Goal: Information Seeking & Learning: Learn about a topic

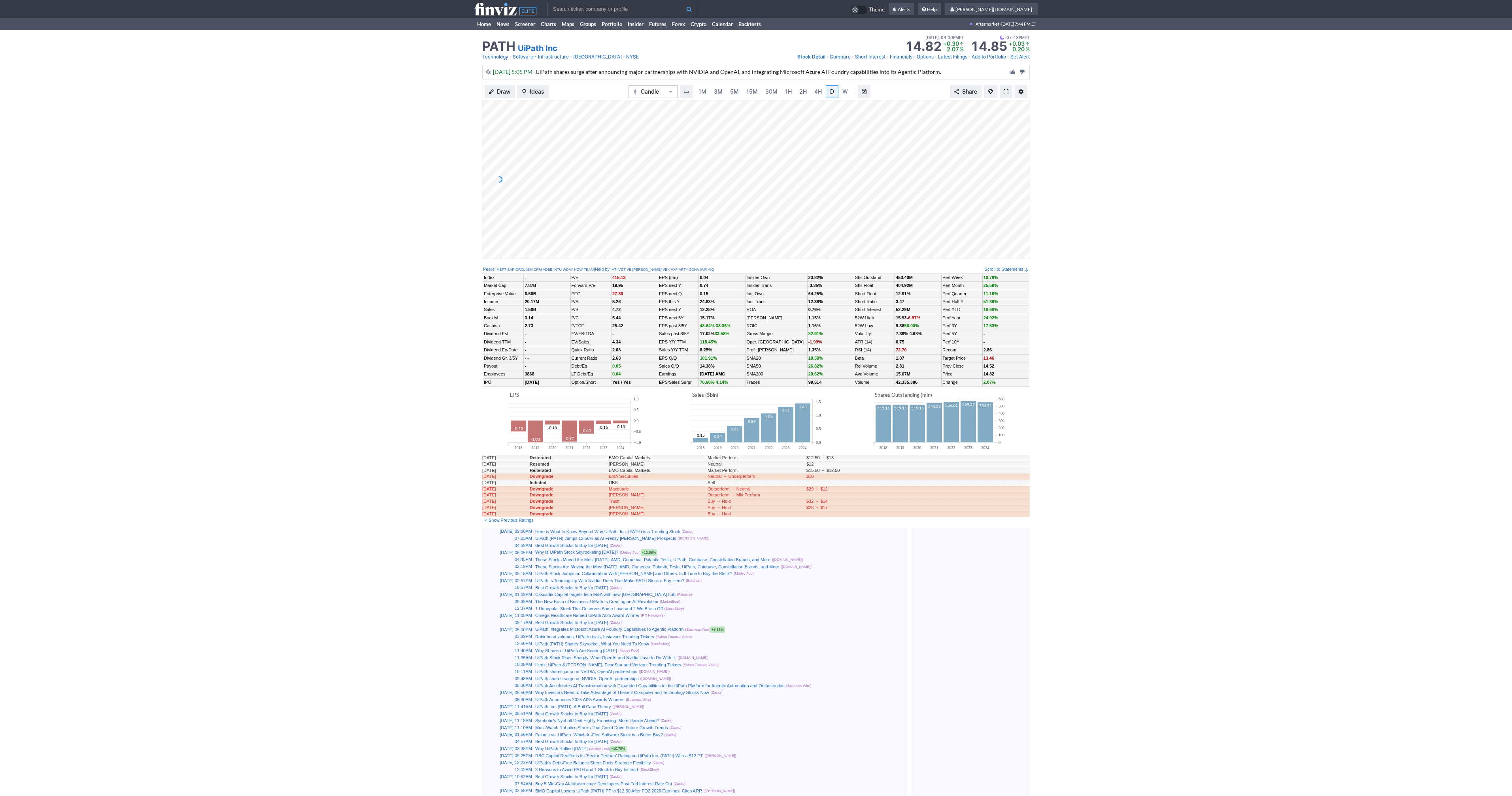
scroll to position [0, 8]
click at [648, 11] on input "text" at bounding box center [622, 9] width 150 height 12
click at [1006, 91] on span at bounding box center [1006, 91] width 5 height 6
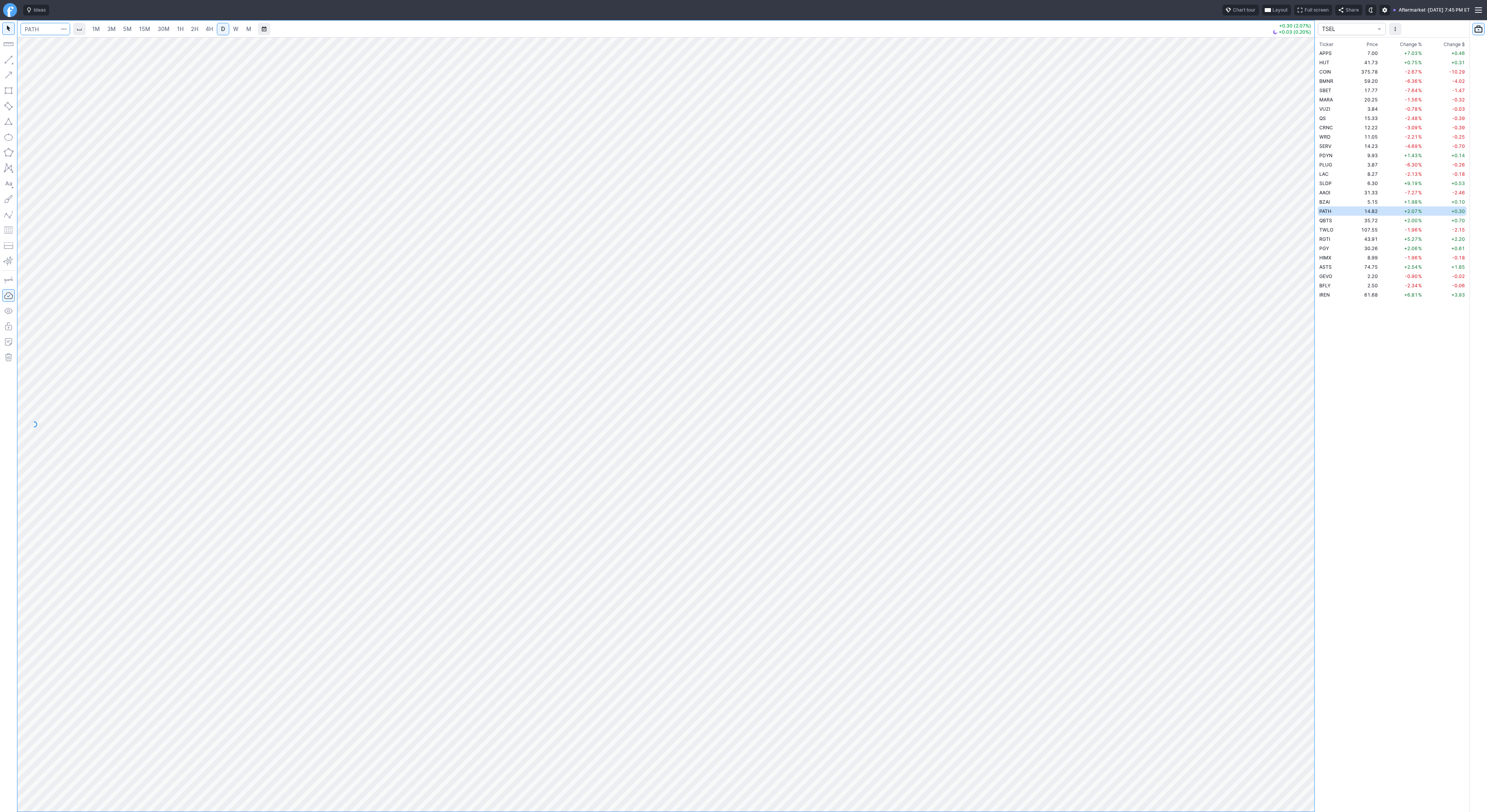
click at [45, 32] on input "Search" at bounding box center [46, 29] width 50 height 12
type input "qs"
click at [12, 55] on button "button" at bounding box center [8, 59] width 12 height 12
drag, startPoint x: 27, startPoint y: 60, endPoint x: 38, endPoint y: 76, distance: 19.4
click at [27, 61] on button "Line" at bounding box center [42, 61] width 45 height 11
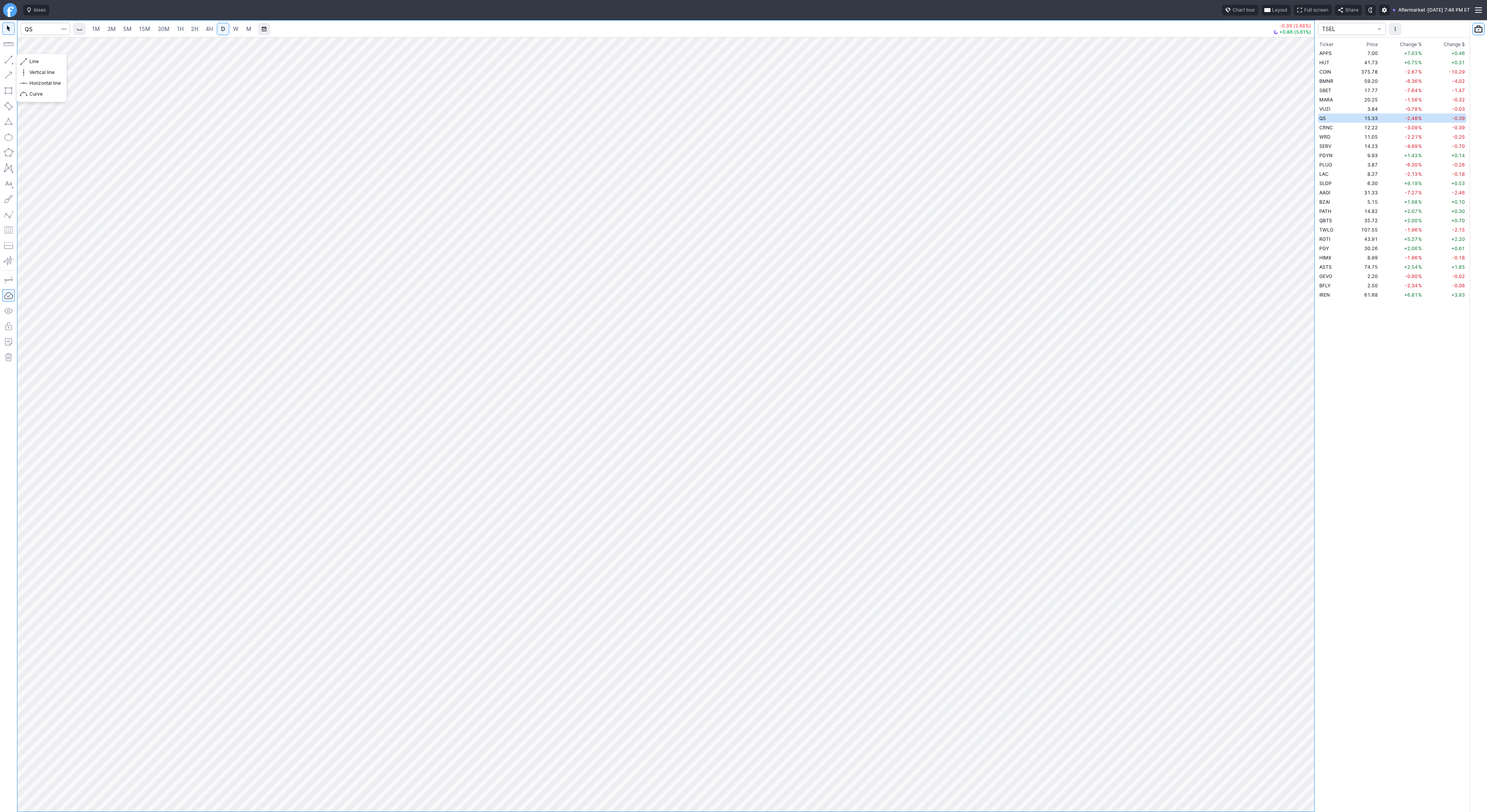
click at [6, 58] on button "button" at bounding box center [8, 59] width 12 height 12
click at [40, 25] on input "Search" at bounding box center [46, 29] width 50 height 12
type input "eth"
click at [138, 147] on span "Eth ereum / USD" at bounding box center [107, 143] width 113 height 6
click at [117, 31] on link "3M" at bounding box center [111, 29] width 16 height 12
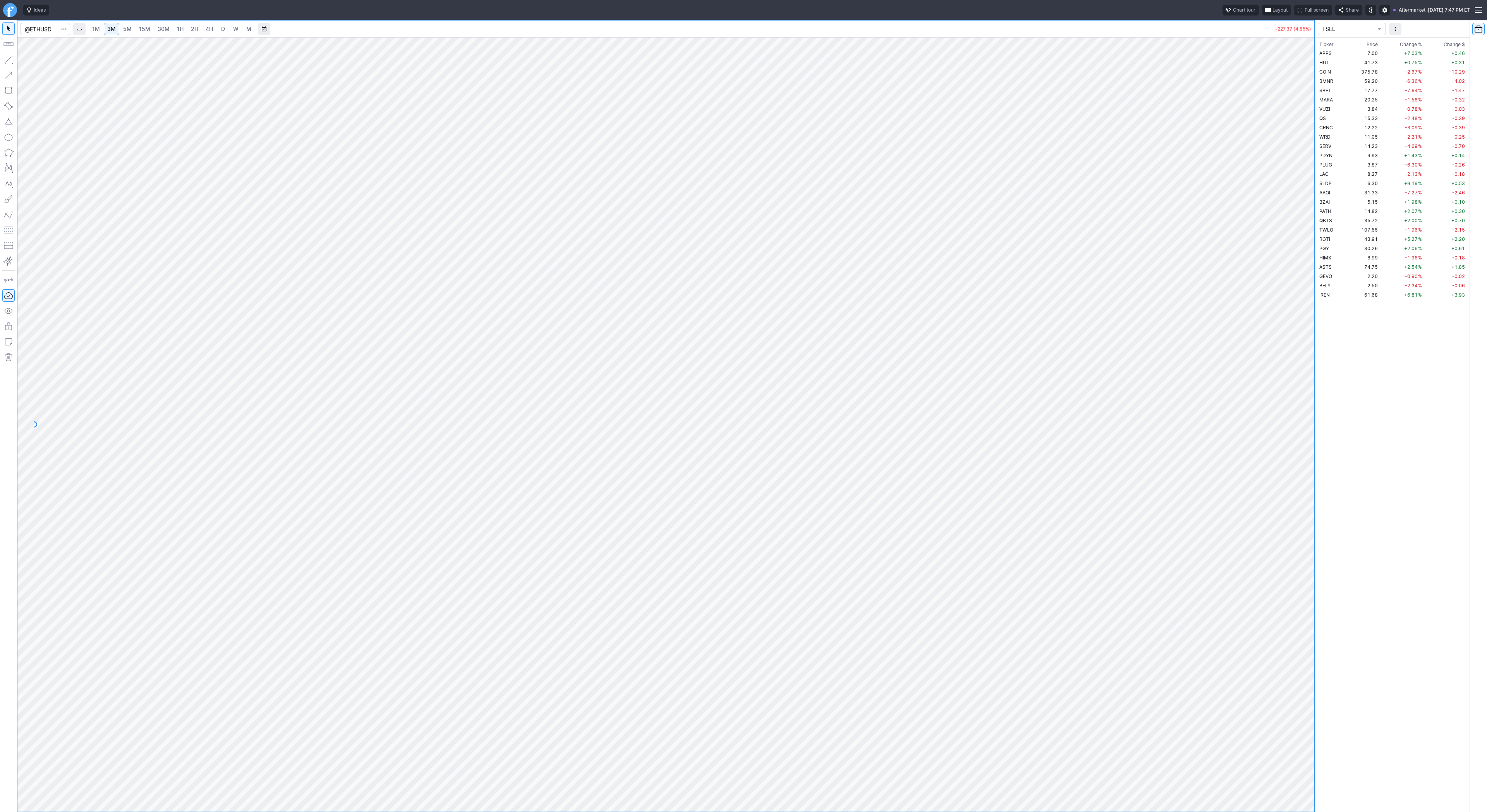
click at [143, 34] on link "15M" at bounding box center [145, 29] width 18 height 12
click at [215, 31] on link "4H" at bounding box center [209, 29] width 14 height 12
drag, startPoint x: 1312, startPoint y: 312, endPoint x: 1310, endPoint y: 386, distance: 74.0
click at [1333, 460] on div "1M 3M 5M 15M 30M 1H 2H 4H D W M -227.37 (4.85%) TSEL Ticker Price Chg.% Change …" at bounding box center [744, 416] width 1487 height 792
click at [131, 29] on link "5M" at bounding box center [127, 29] width 16 height 12
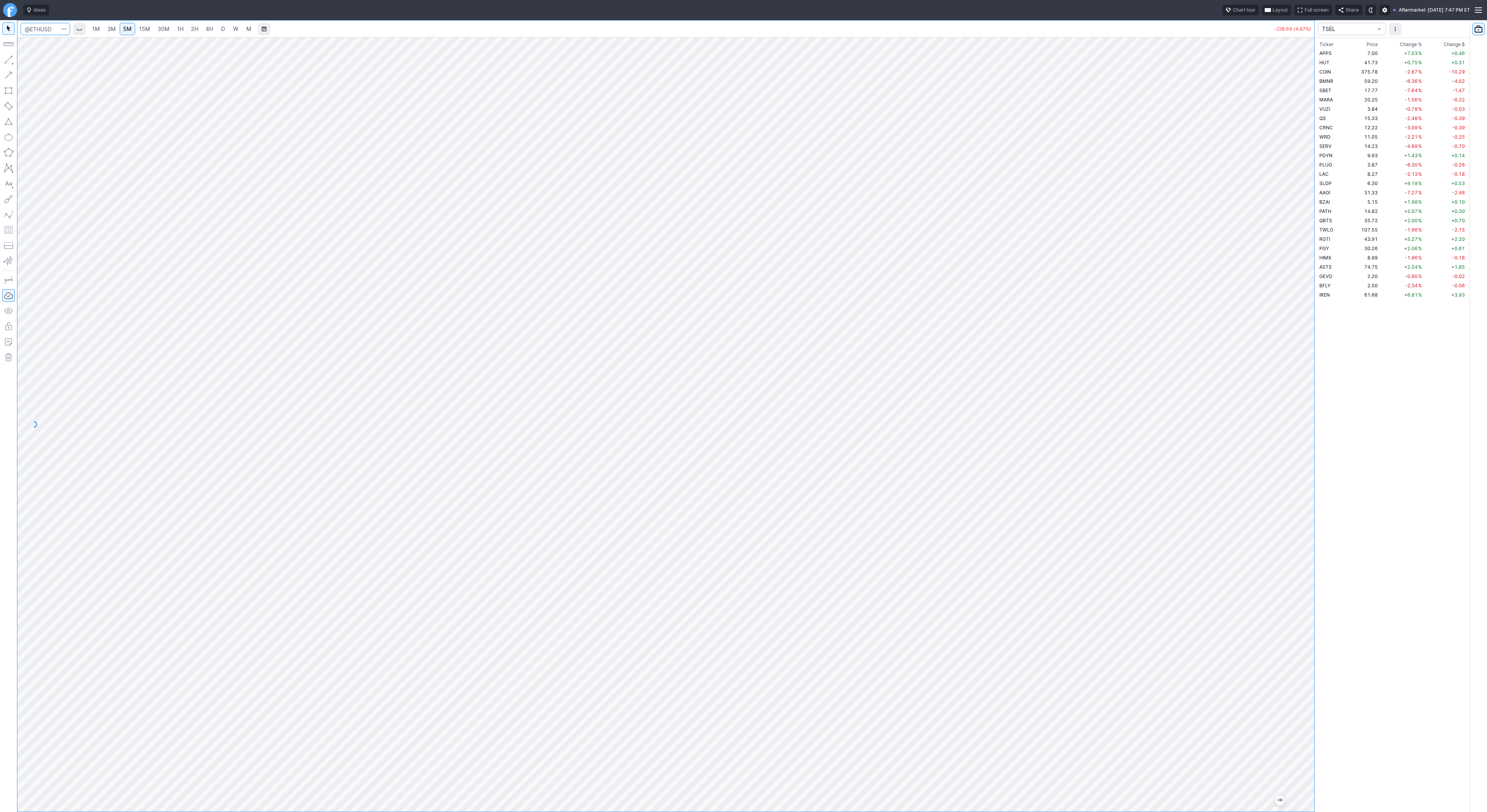
click at [43, 28] on input "Search" at bounding box center [46, 29] width 50 height 12
type input "bmnr"
click at [230, 31] on link "W" at bounding box center [236, 29] width 12 height 12
click at [221, 30] on span "D" at bounding box center [223, 29] width 5 height 8
click at [49, 28] on input "Search" at bounding box center [46, 29] width 50 height 12
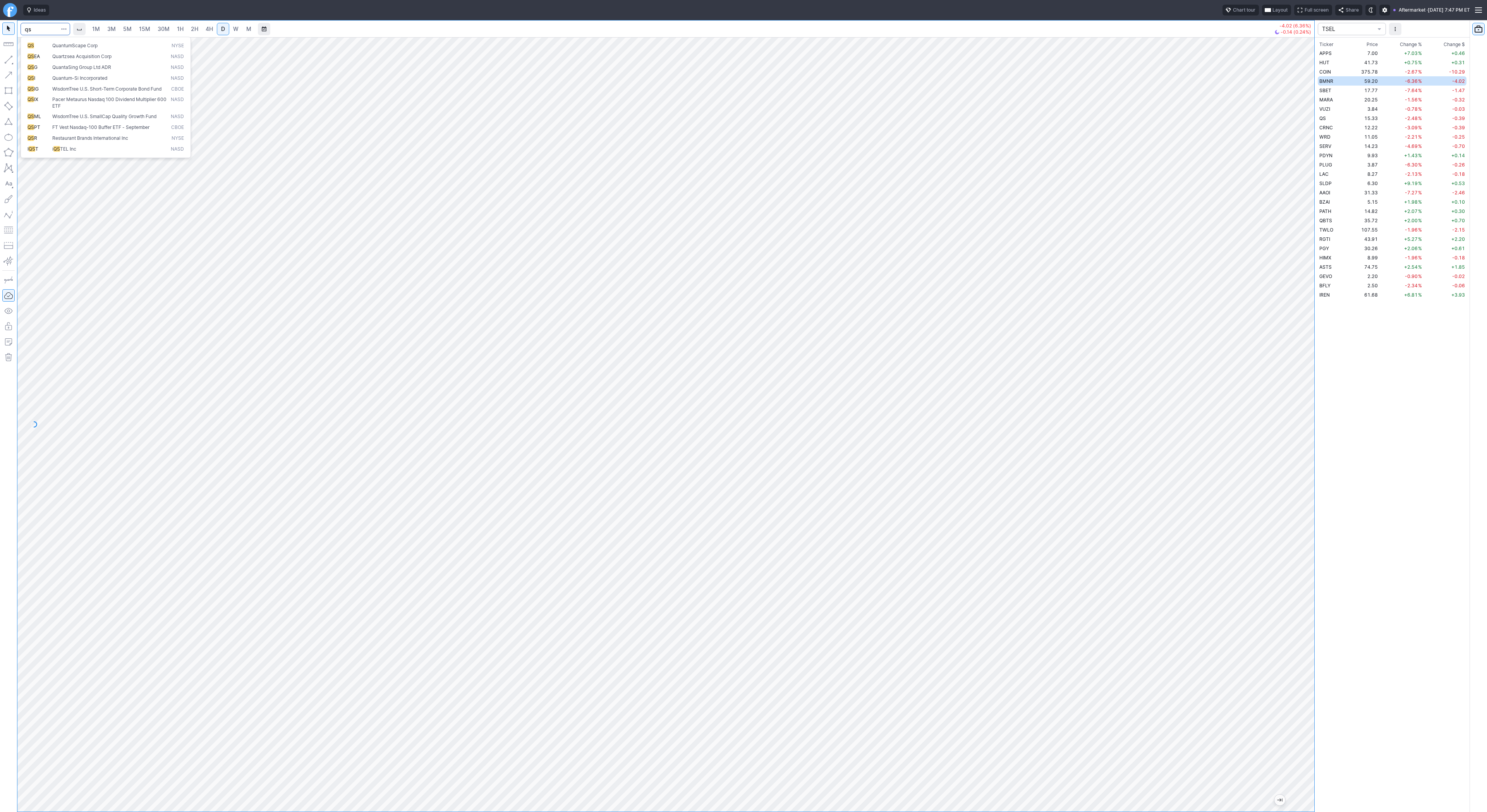
type input "qs"
click at [72, 48] on span "QuantumScape Corp" at bounding box center [75, 46] width 45 height 6
click at [1310, 342] on div at bounding box center [666, 424] width 1297 height 774
click at [209, 29] on span "4H" at bounding box center [209, 28] width 8 height 6
click at [222, 25] on span "D" at bounding box center [223, 28] width 4 height 6
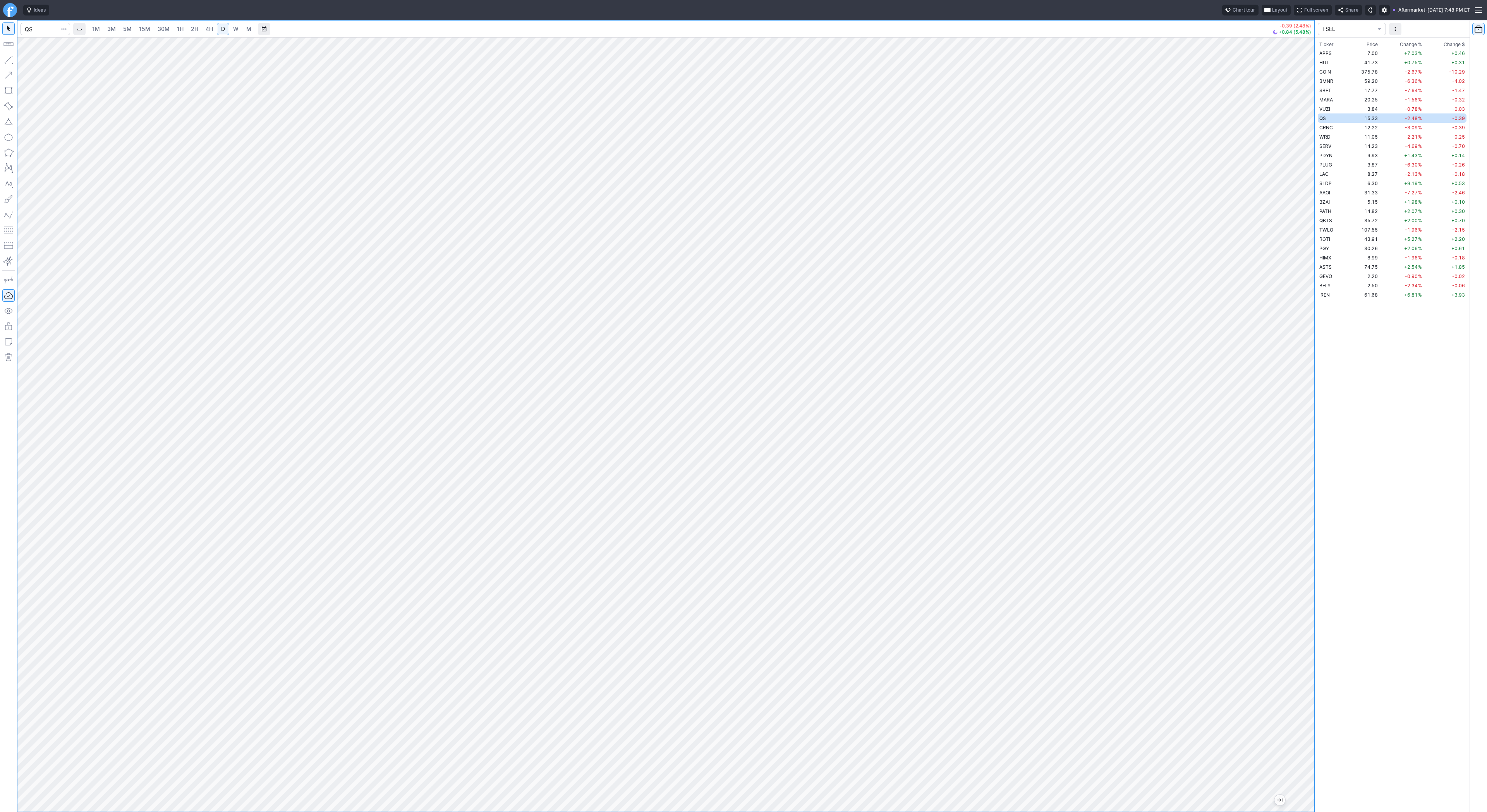
drag, startPoint x: 1298, startPoint y: 262, endPoint x: 1299, endPoint y: 315, distance: 53.0
click at [1303, 320] on div at bounding box center [1306, 422] width 16 height 755
click at [32, 32] on input "Search" at bounding box center [46, 29] width 50 height 12
type input "path"
click at [29, 57] on button "Line" at bounding box center [42, 61] width 45 height 11
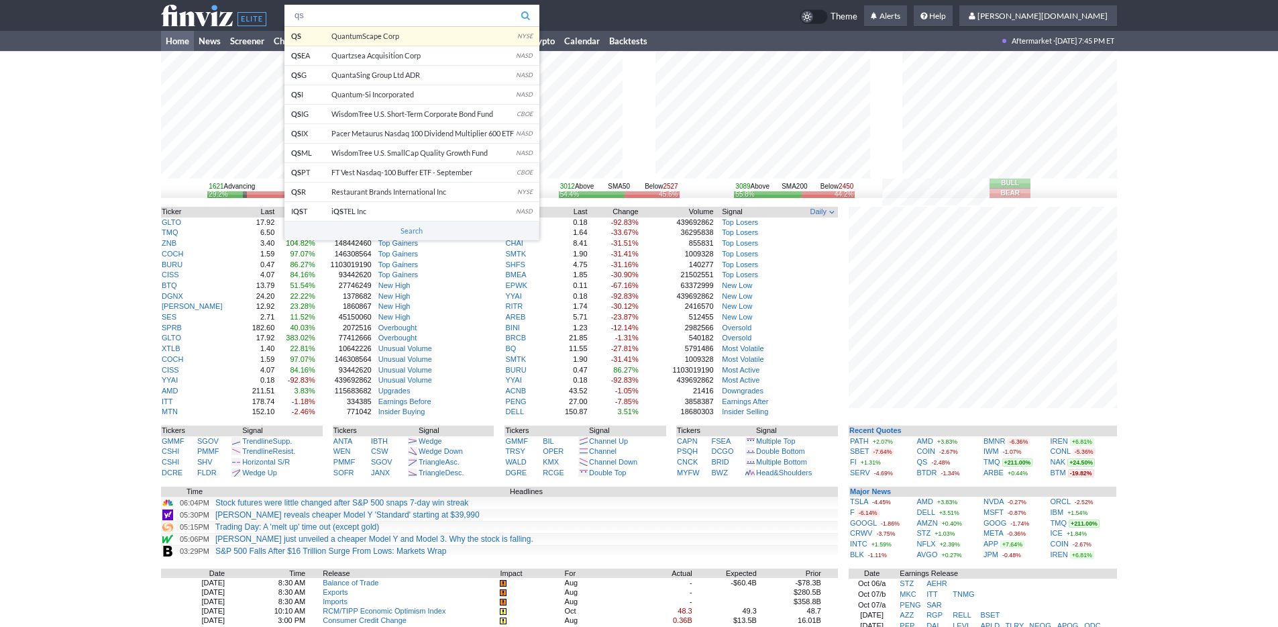
type input "qs"
click at [434, 40] on body "qs QS QuantumScape Corp NYSE QS EA Quartzsea Acquisition Corp NASD QS G QuantaS…" at bounding box center [639, 439] width 1278 height 879
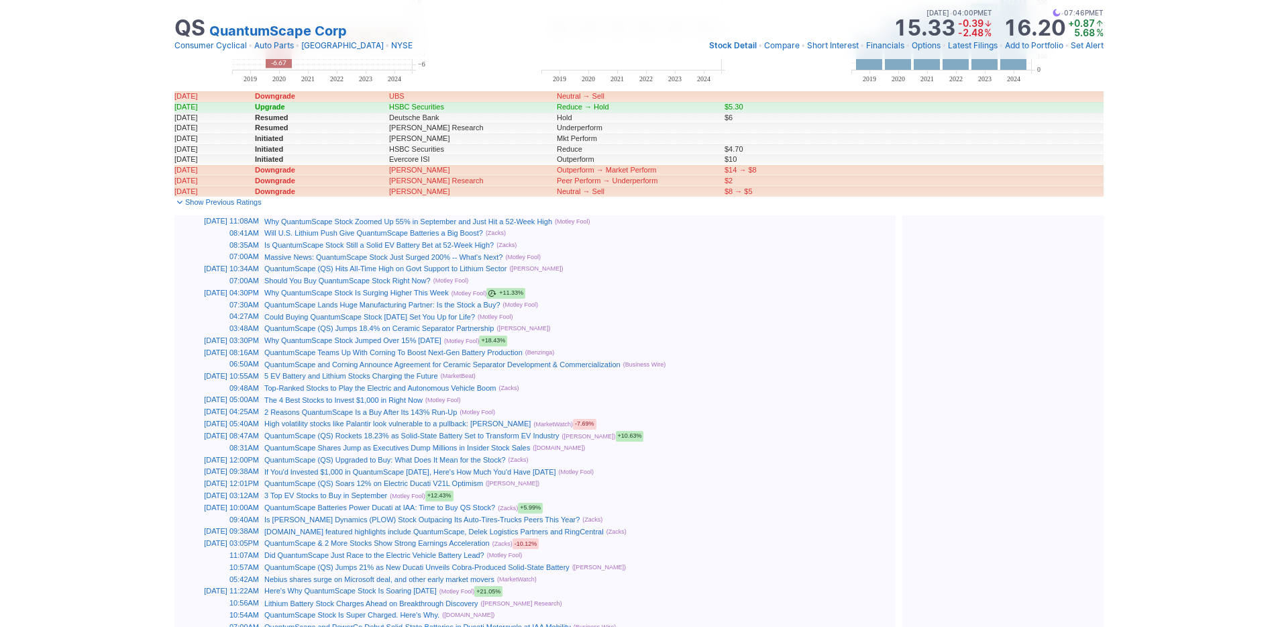
scroll to position [686, 0]
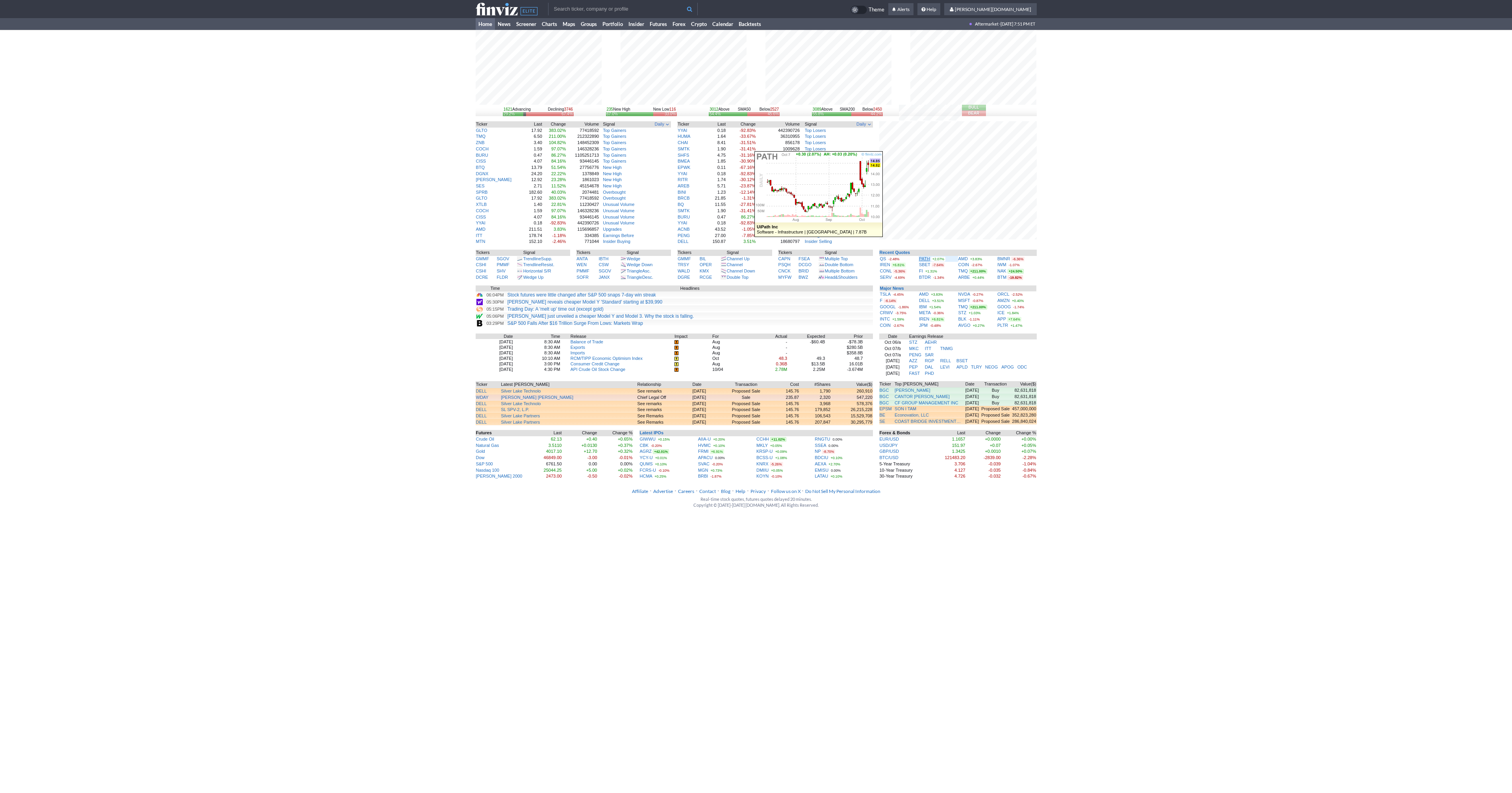
click at [923, 259] on link "PATH" at bounding box center [924, 259] width 11 height 5
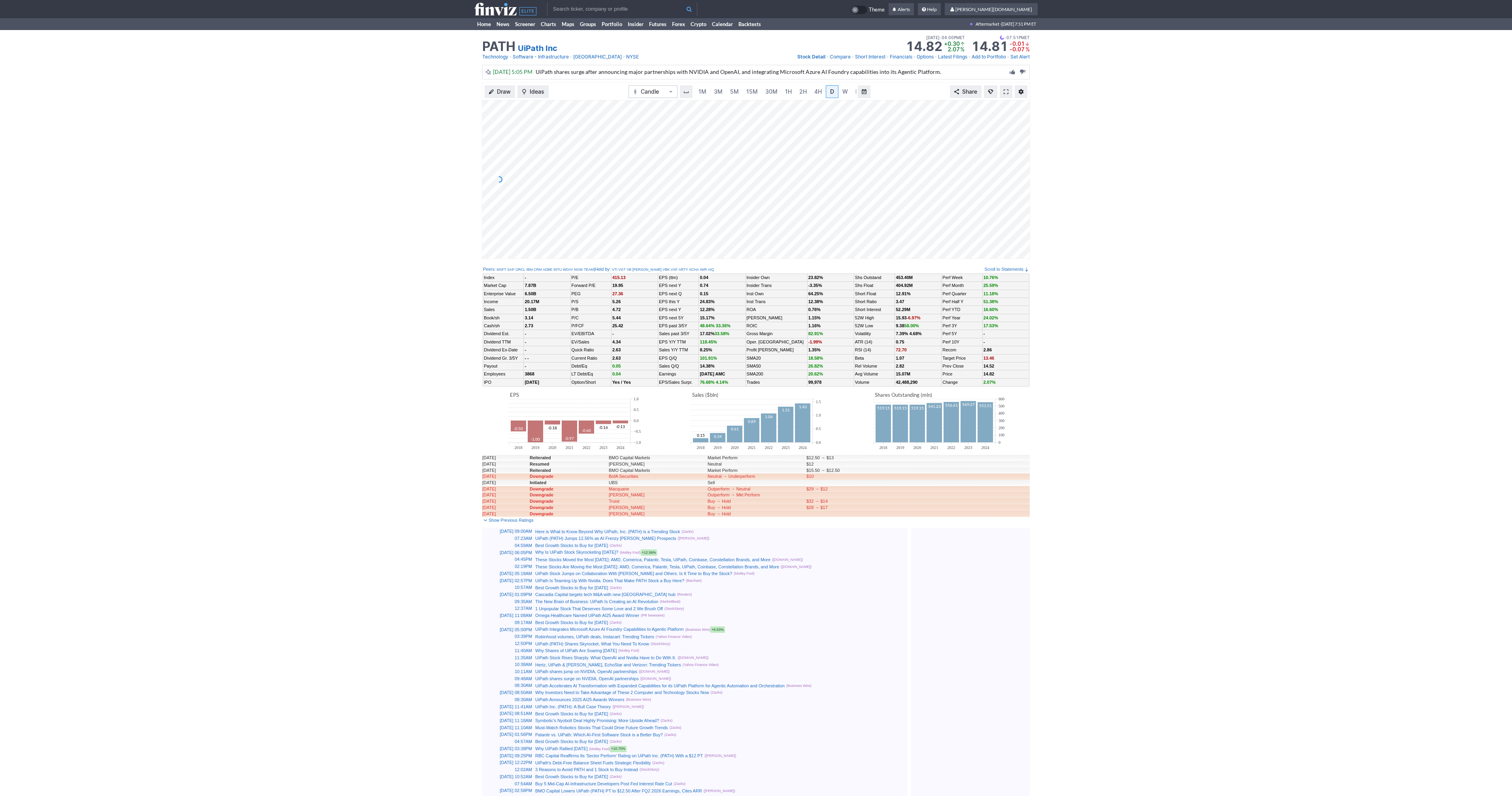
scroll to position [0, 8]
click at [1006, 92] on span at bounding box center [1006, 91] width 5 height 6
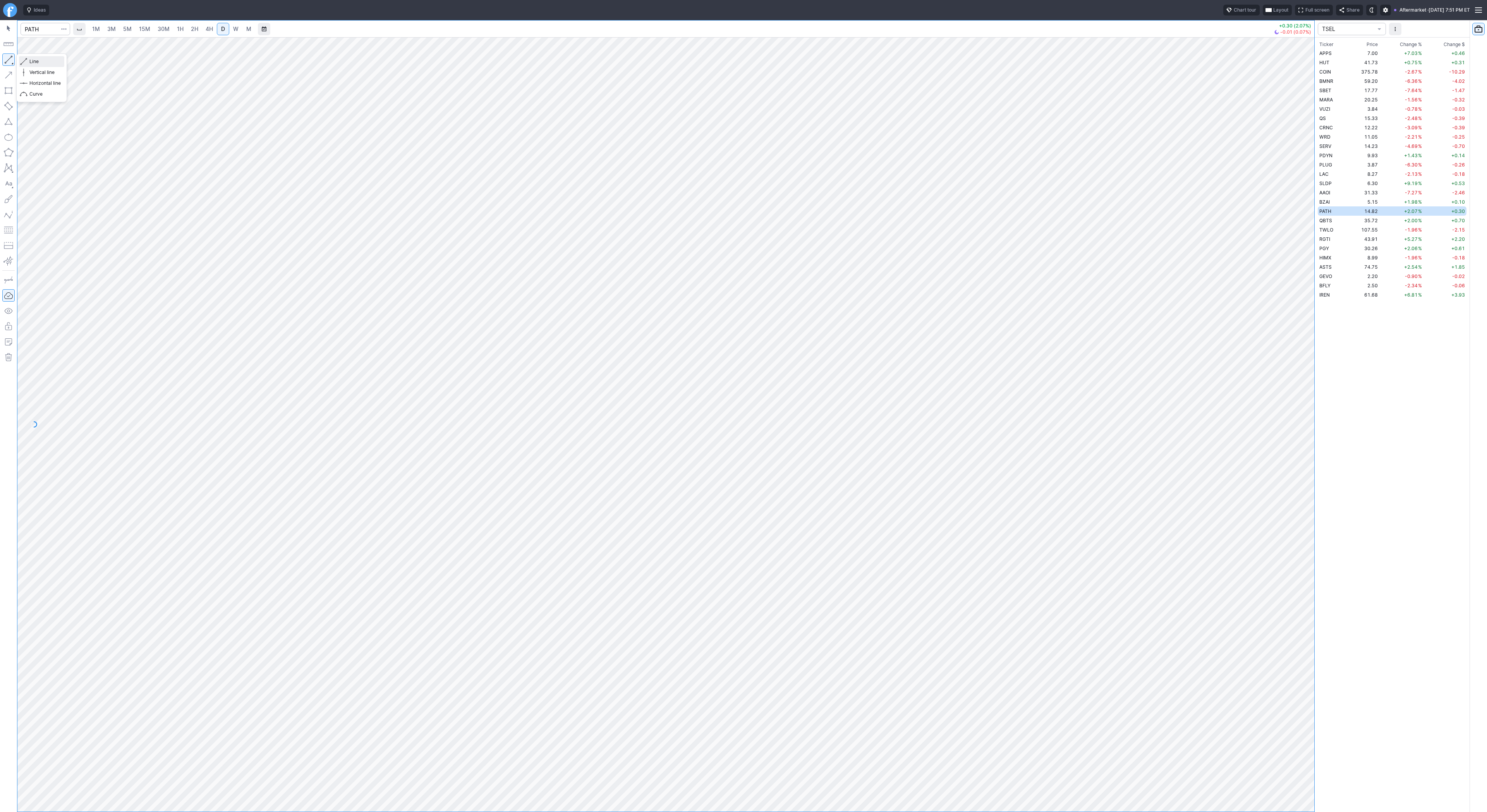
click at [29, 59] on button "Line" at bounding box center [42, 61] width 45 height 11
click at [23, 60] on span "button" at bounding box center [25, 61] width 5 height 11
drag, startPoint x: 1310, startPoint y: 461, endPoint x: 1298, endPoint y: 525, distance: 65.1
click at [1307, 536] on div at bounding box center [1306, 422] width 16 height 755
click at [54, 30] on input "Search" at bounding box center [46, 29] width 50 height 12
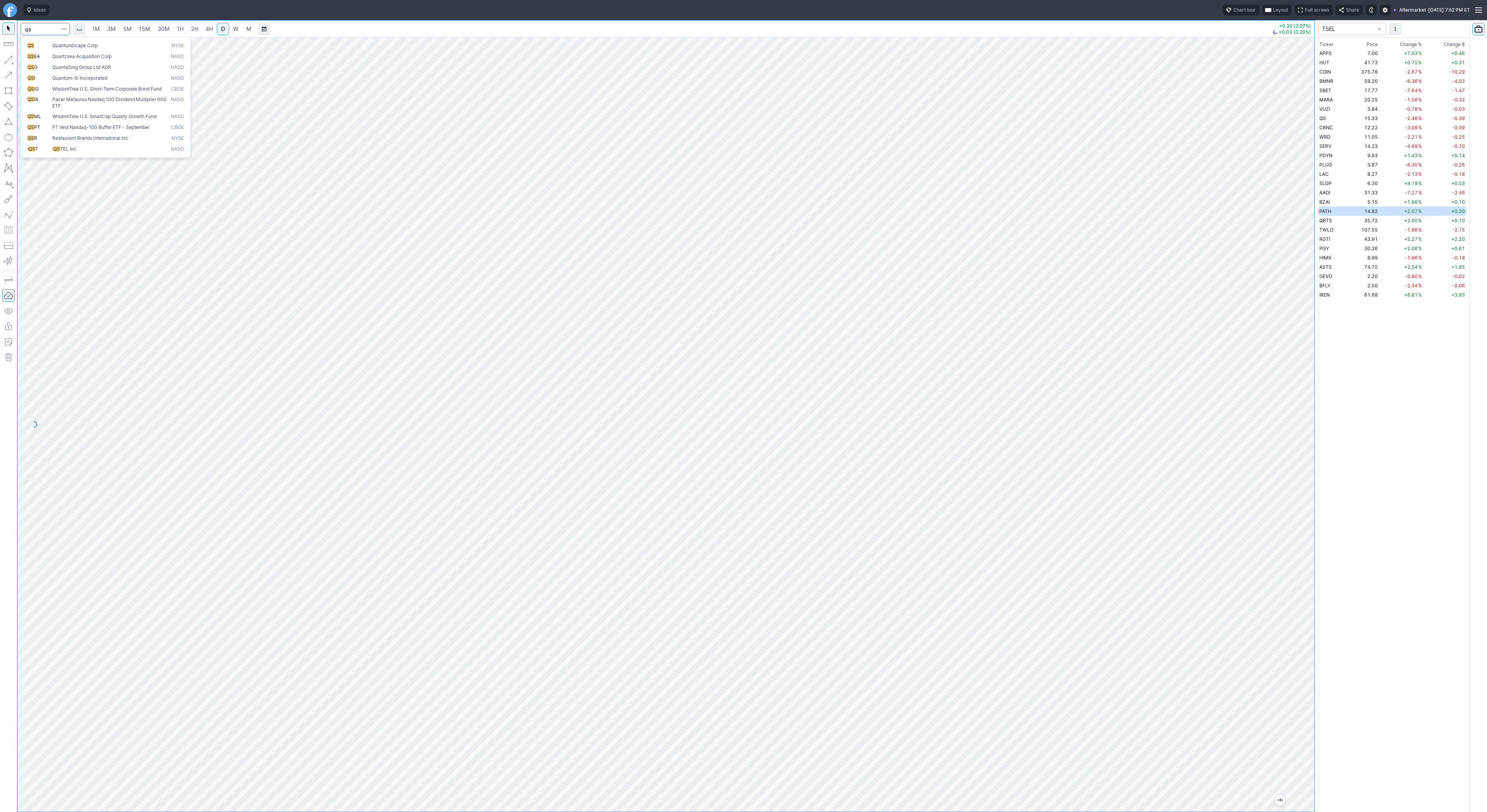
type input "qs"
click at [63, 49] on button "QS QuantumScape Corp NYSE" at bounding box center [106, 46] width 163 height 11
click at [36, 30] on input "Search" at bounding box center [46, 29] width 50 height 12
type input "path"
click at [1464, 325] on div "1M 3M 5M 15M 30M 1H 2H 4H D W M +0.30 (2.07%) +0.03 (0.20%) TSEL Ticker Price C…" at bounding box center [744, 416] width 1487 height 792
